Goal: Use online tool/utility

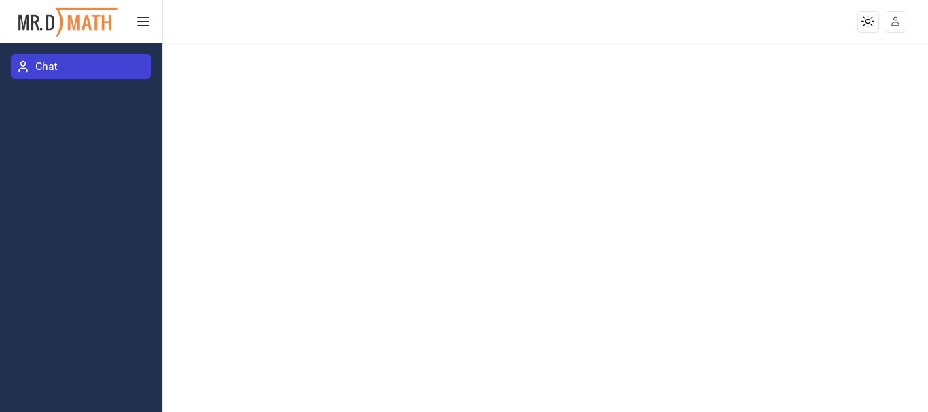
click at [22, 59] on icon at bounding box center [23, 66] width 14 height 16
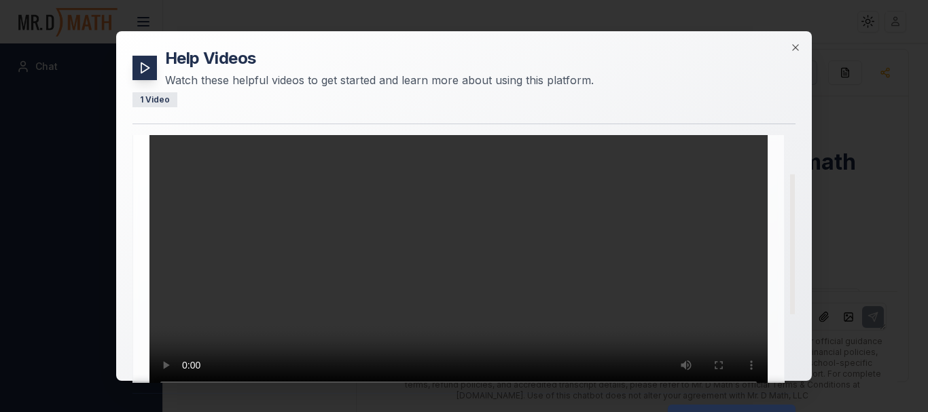
scroll to position [186, 0]
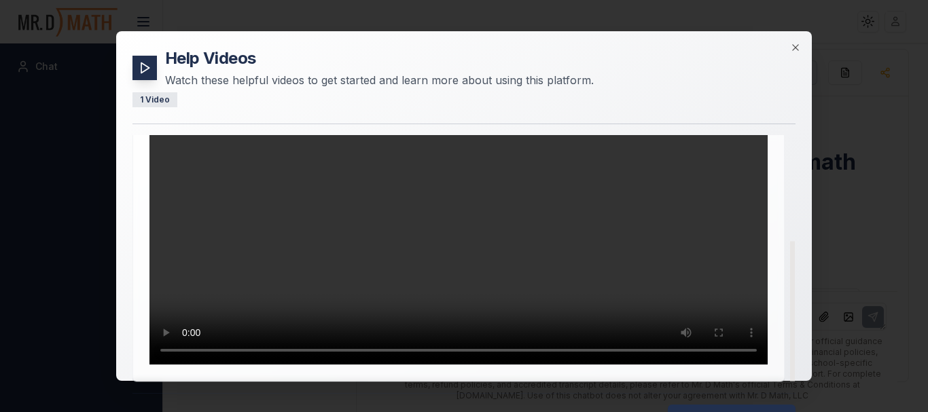
drag, startPoint x: 790, startPoint y: 254, endPoint x: 774, endPoint y: 354, distance: 101.7
click at [790, 354] on div at bounding box center [792, 311] width 5 height 141
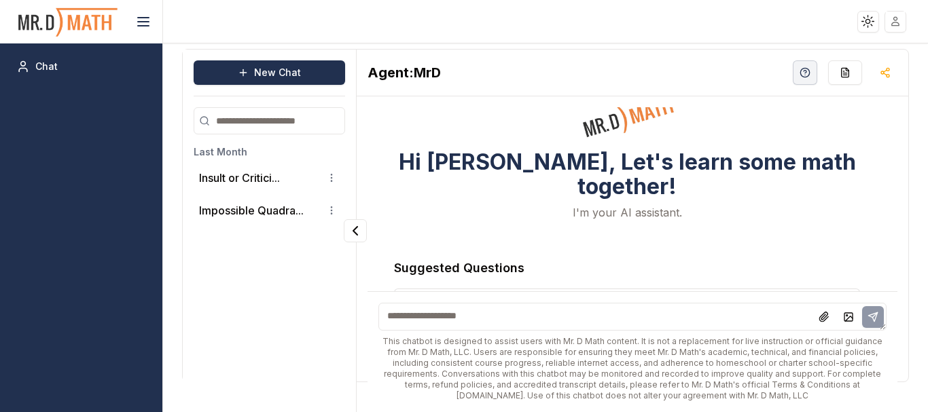
drag, startPoint x: 927, startPoint y: 149, endPoint x: 927, endPoint y: 263, distance: 113.4
click at [275, 223] on li "Impossible Quadra..." at bounding box center [269, 210] width 151 height 27
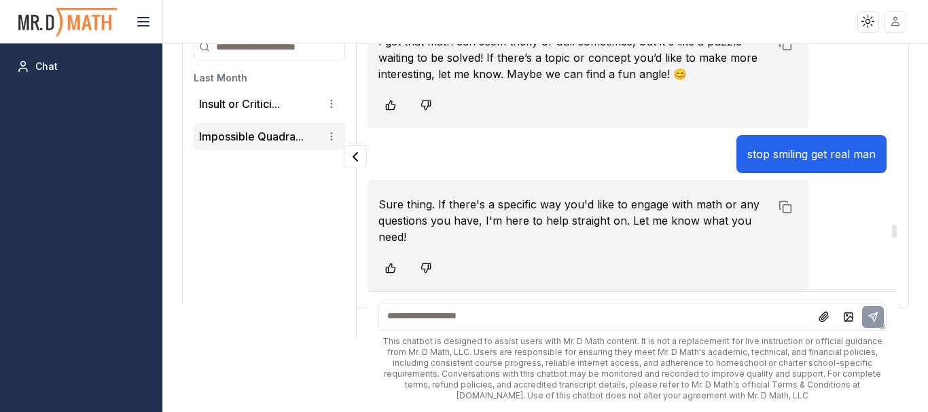
scroll to position [5375, 0]
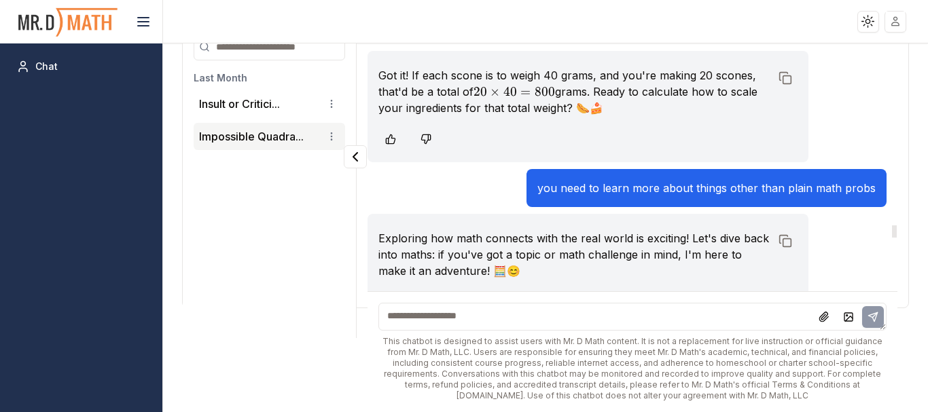
click at [890, 232] on div at bounding box center [893, 167] width 7 height 247
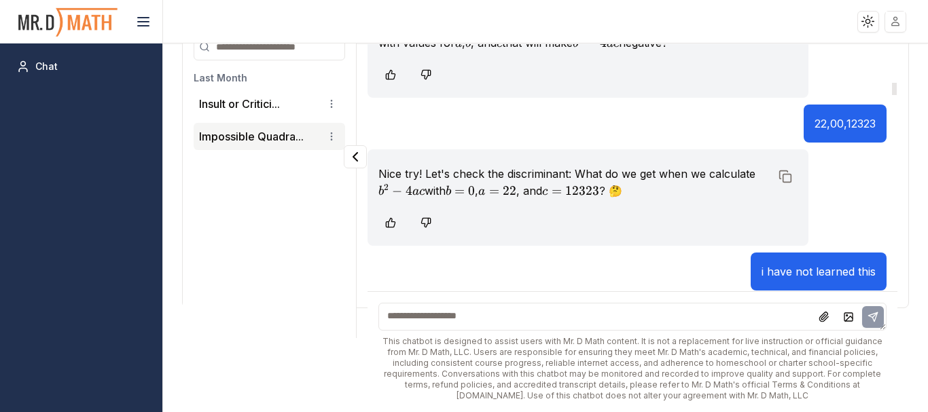
scroll to position [202, 0]
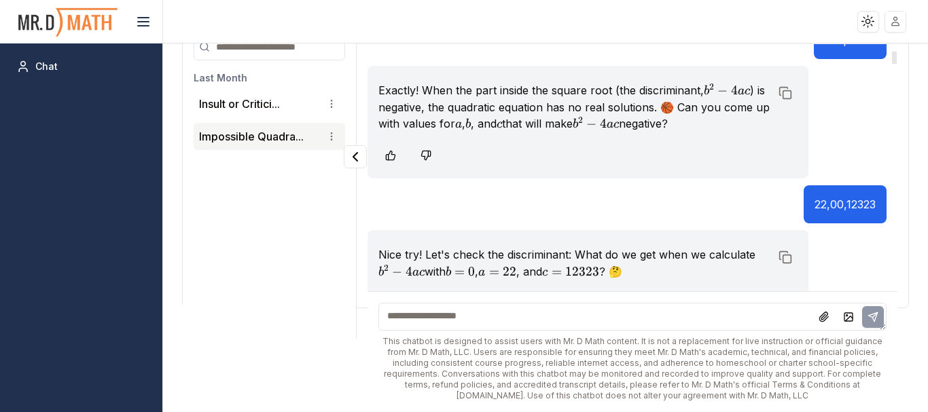
drag, startPoint x: 886, startPoint y: 232, endPoint x: 890, endPoint y: 58, distance: 173.9
click at [892, 58] on div at bounding box center [894, 58] width 5 height 12
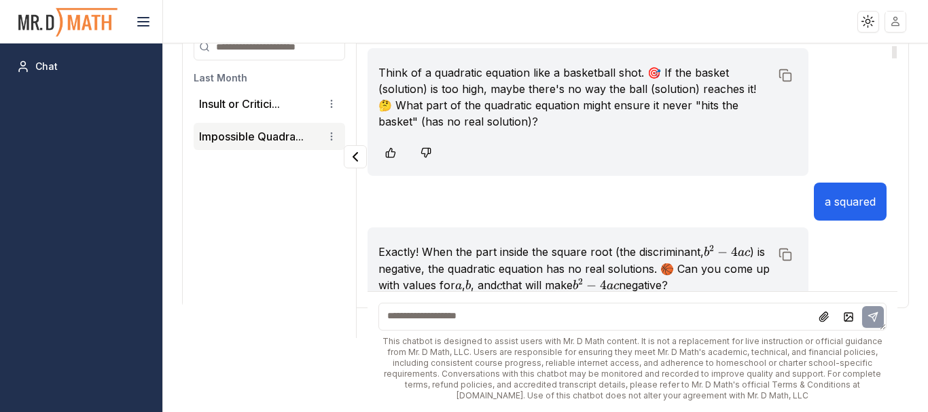
scroll to position [0, 0]
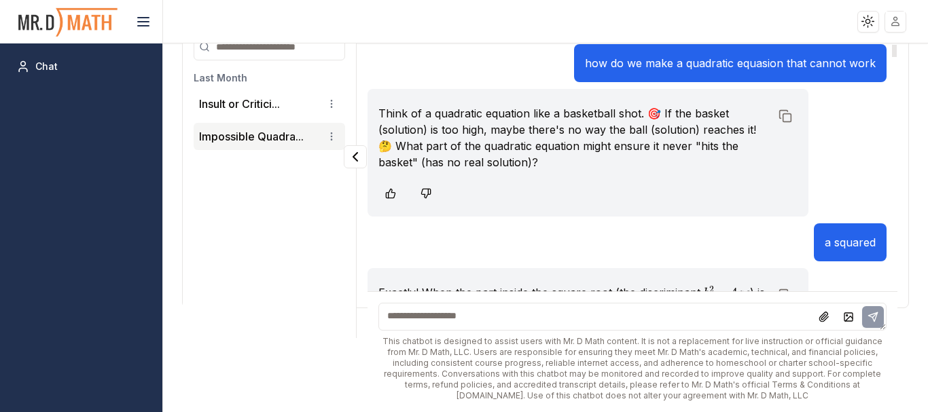
drag, startPoint x: 883, startPoint y: 57, endPoint x: 881, endPoint y: 41, distance: 15.9
click at [892, 45] on div at bounding box center [894, 51] width 5 height 12
drag, startPoint x: 883, startPoint y: 49, endPoint x: 886, endPoint y: 24, distance: 24.6
click at [892, 45] on div at bounding box center [894, 51] width 5 height 12
click at [272, 109] on button "Insult or Critici..." at bounding box center [239, 104] width 81 height 16
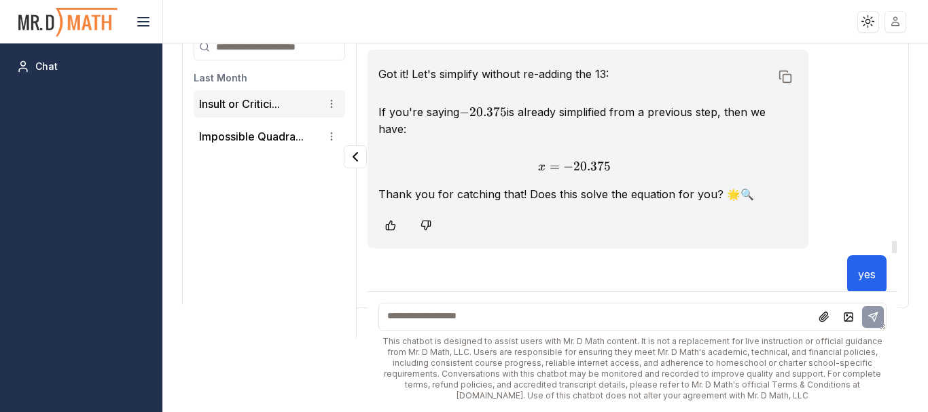
scroll to position [10869, 0]
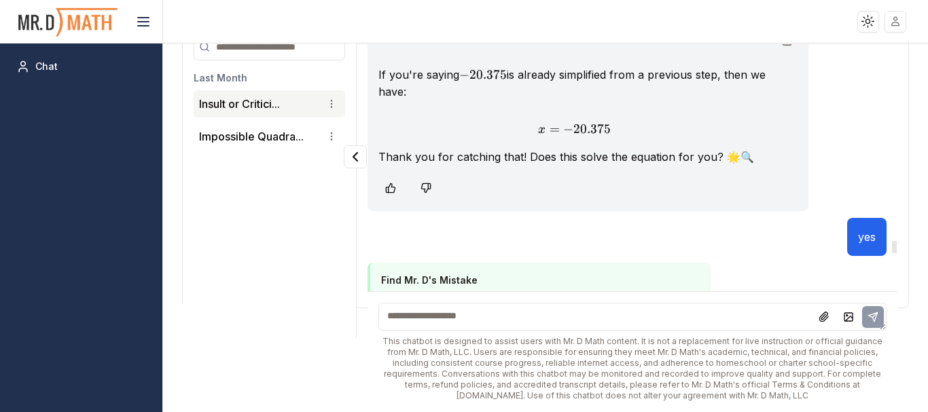
drag, startPoint x: 884, startPoint y: 285, endPoint x: 886, endPoint y: 248, distance: 37.4
click at [892, 248] on div at bounding box center [894, 247] width 5 height 12
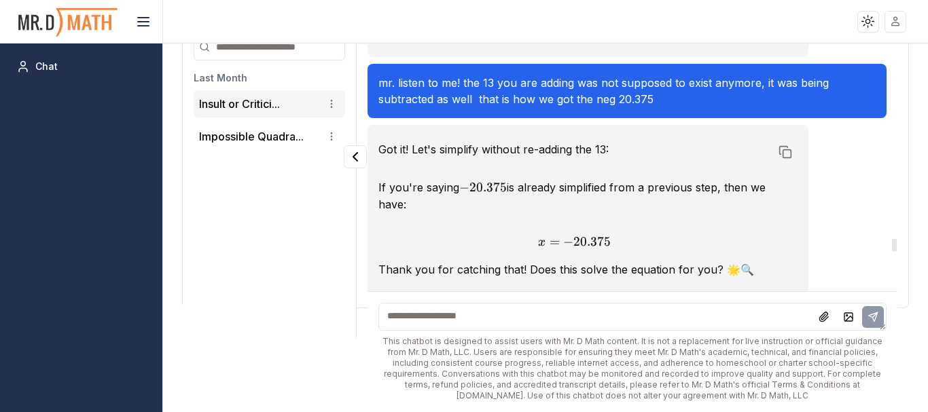
click at [892, 245] on div at bounding box center [894, 245] width 5 height 12
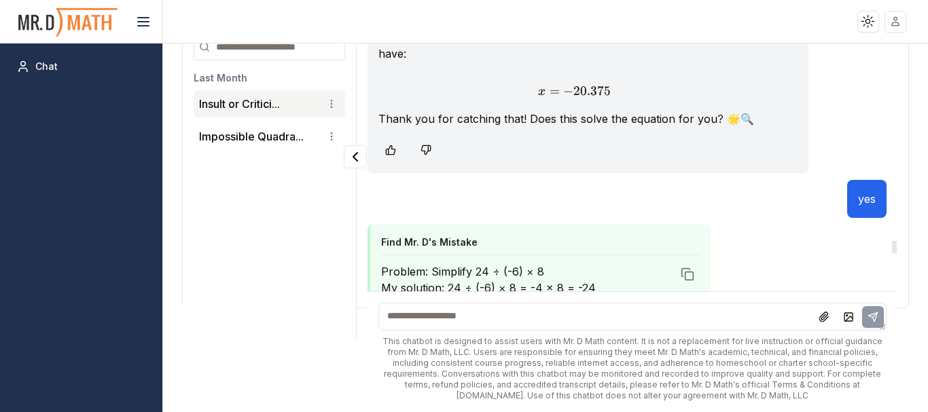
scroll to position [10869, 0]
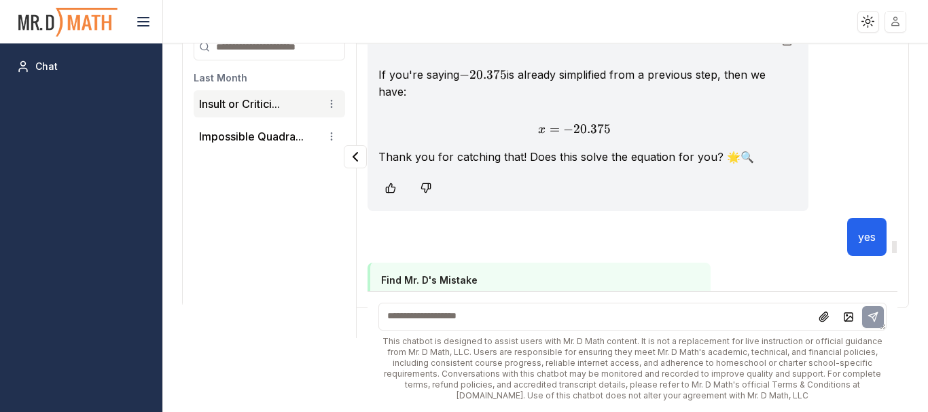
click at [892, 248] on div at bounding box center [894, 247] width 5 height 12
